Goal: Find specific page/section: Find specific page/section

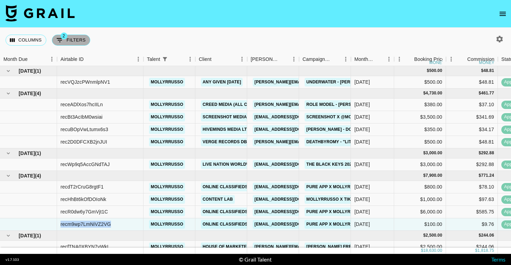
click at [85, 39] on button "2 Filters" at bounding box center [71, 40] width 38 height 11
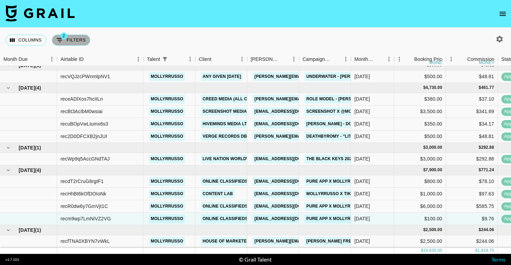
select select "status"
select select "isNotAnyOf"
select select "talentName"
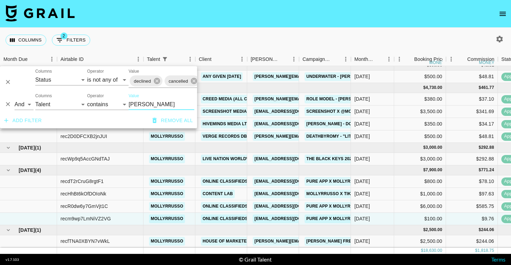
click at [137, 103] on input "[PERSON_NAME]" at bounding box center [162, 104] width 66 height 11
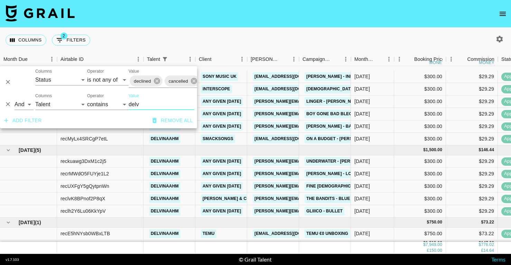
scroll to position [41, 0]
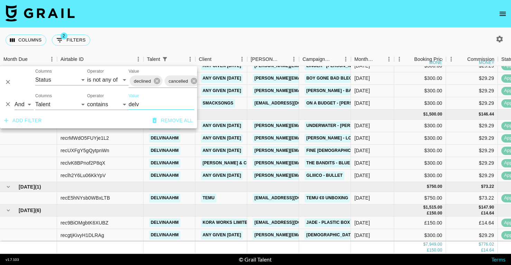
type input "delv"
click at [223, 48] on div "Columns 2 Filters + Booking" at bounding box center [255, 40] width 511 height 25
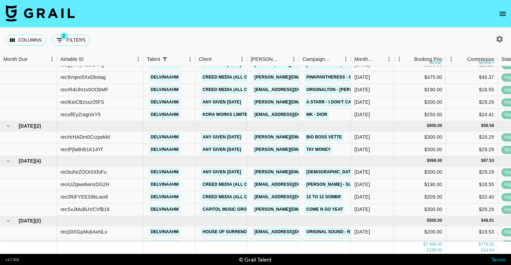
scroll to position [243, 0]
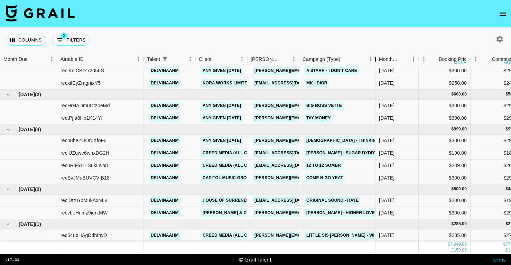
drag, startPoint x: 352, startPoint y: 62, endPoint x: 374, endPoint y: 61, distance: 22.1
click at [374, 61] on div "Campaign (Type)" at bounding box center [375, 59] width 8 height 13
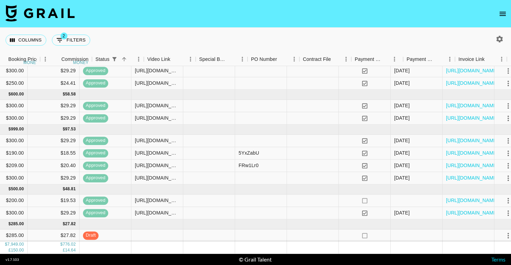
scroll to position [243, 451]
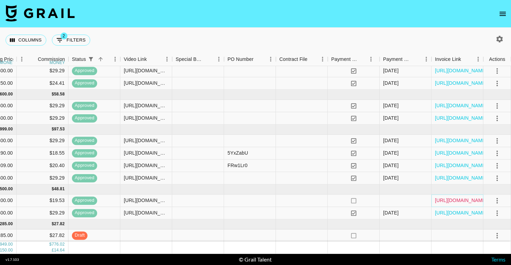
click at [442, 200] on link "[URL][DOMAIN_NAME]" at bounding box center [461, 200] width 52 height 7
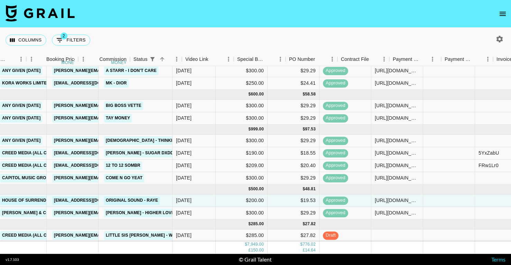
scroll to position [243, 0]
